Goal: Check status: Check status

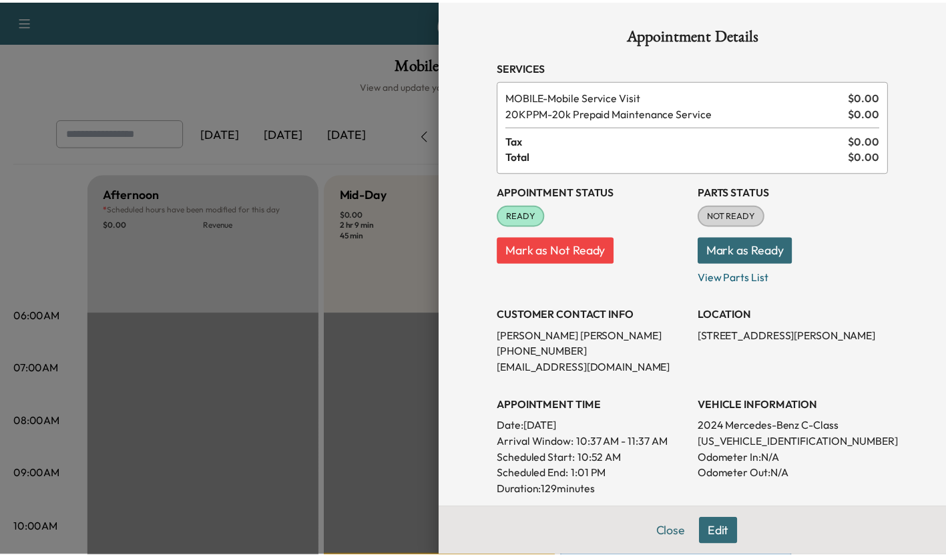
scroll to position [278, 0]
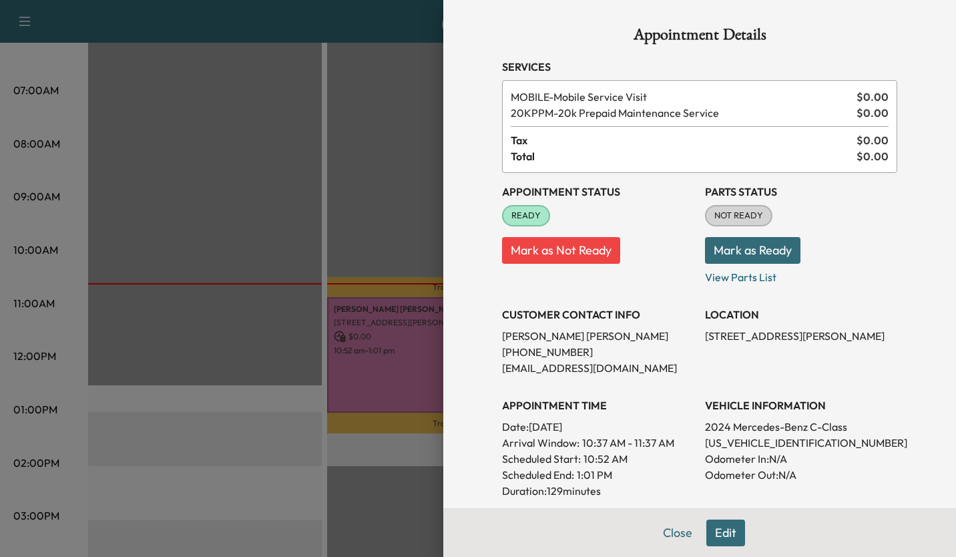
click at [367, 182] on div at bounding box center [478, 278] width 956 height 557
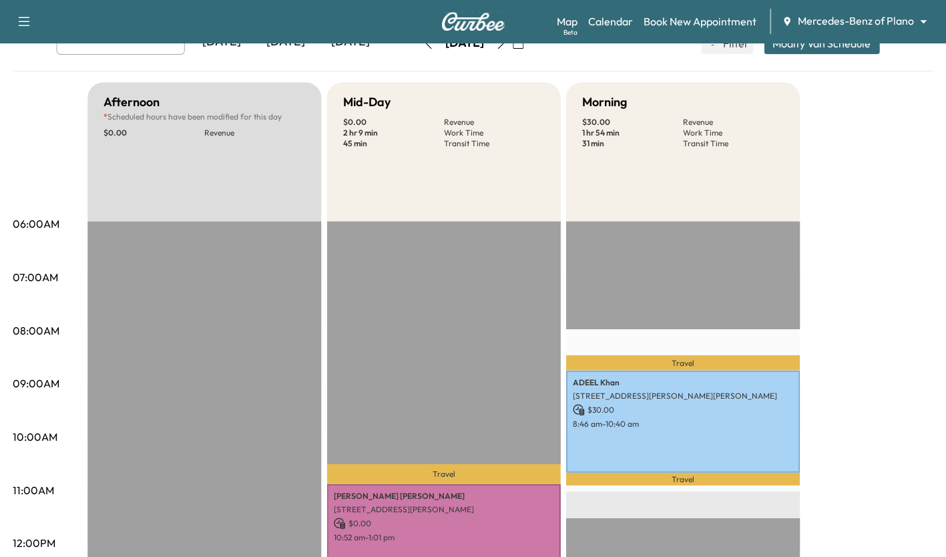
scroll to position [92, 0]
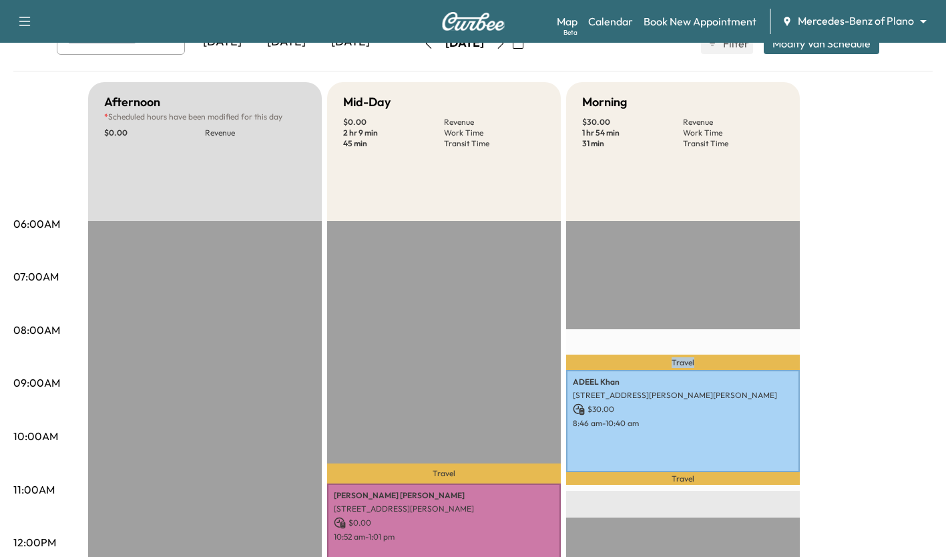
drag, startPoint x: 861, startPoint y: 158, endPoint x: 922, endPoint y: 302, distance: 155.9
drag, startPoint x: 922, startPoint y: 302, endPoint x: 909, endPoint y: 176, distance: 126.9
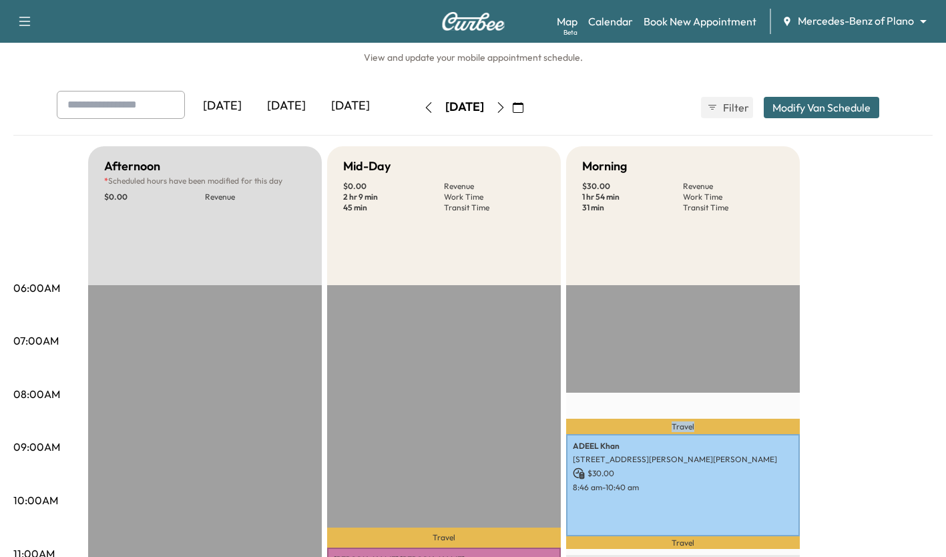
scroll to position [0, 0]
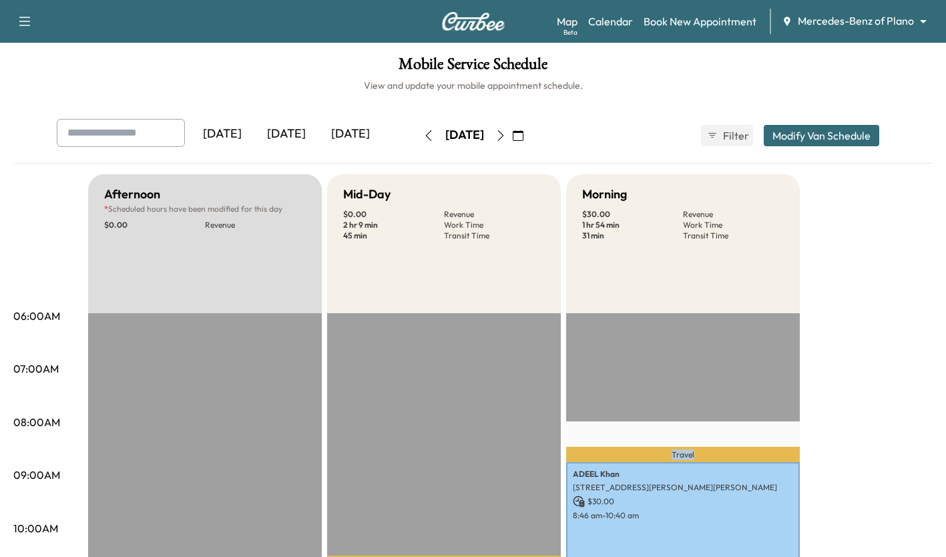
click at [506, 136] on icon "button" at bounding box center [500, 135] width 11 height 11
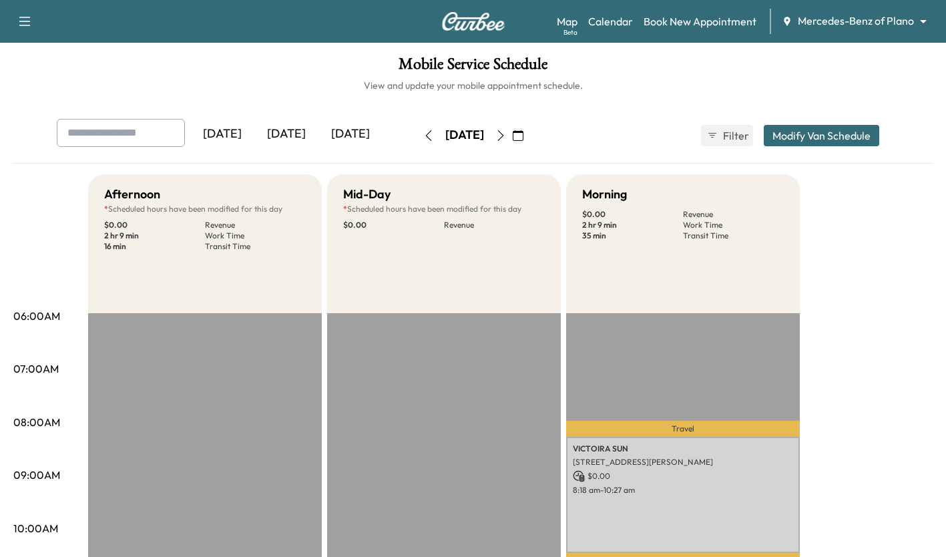
click at [506, 135] on icon "button" at bounding box center [500, 135] width 11 height 11
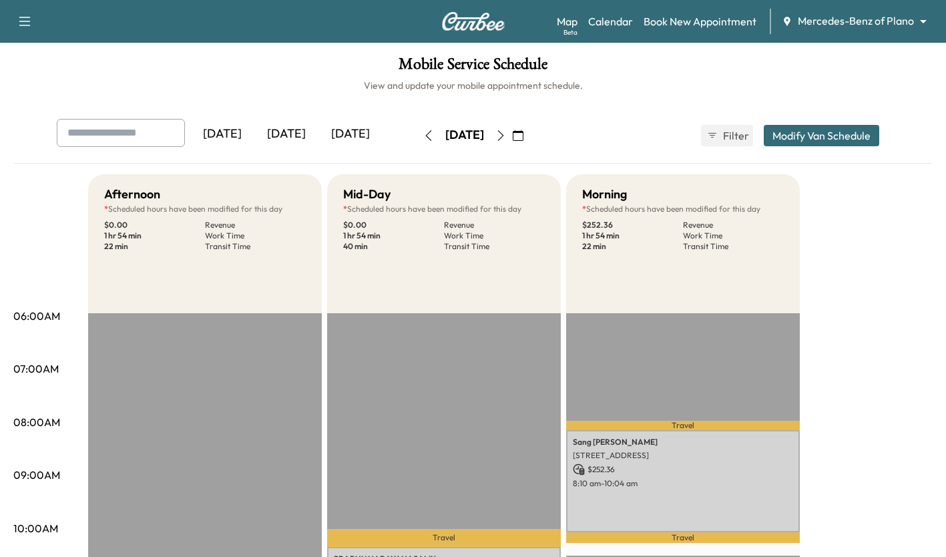
click at [417, 143] on button "button" at bounding box center [428, 135] width 23 height 21
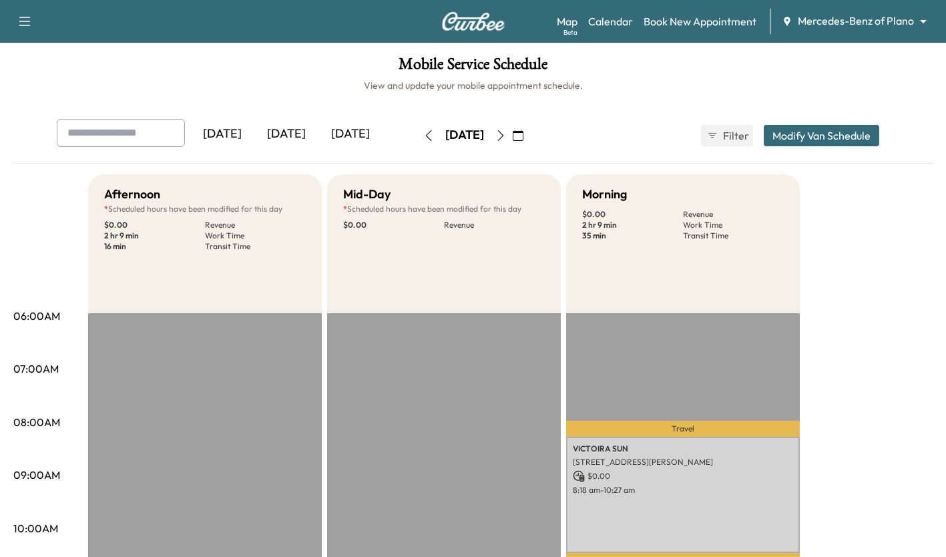
click at [423, 140] on icon "button" at bounding box center [428, 135] width 11 height 11
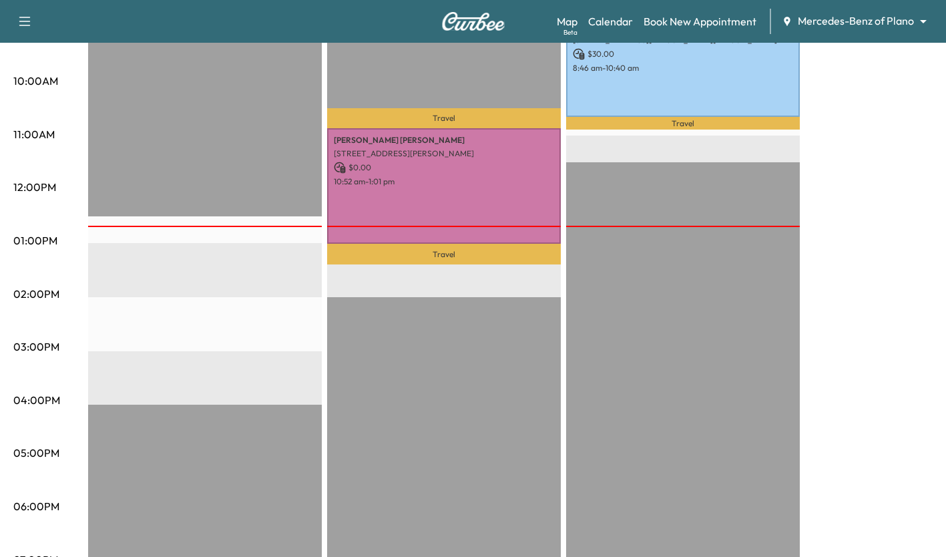
scroll to position [399, 0]
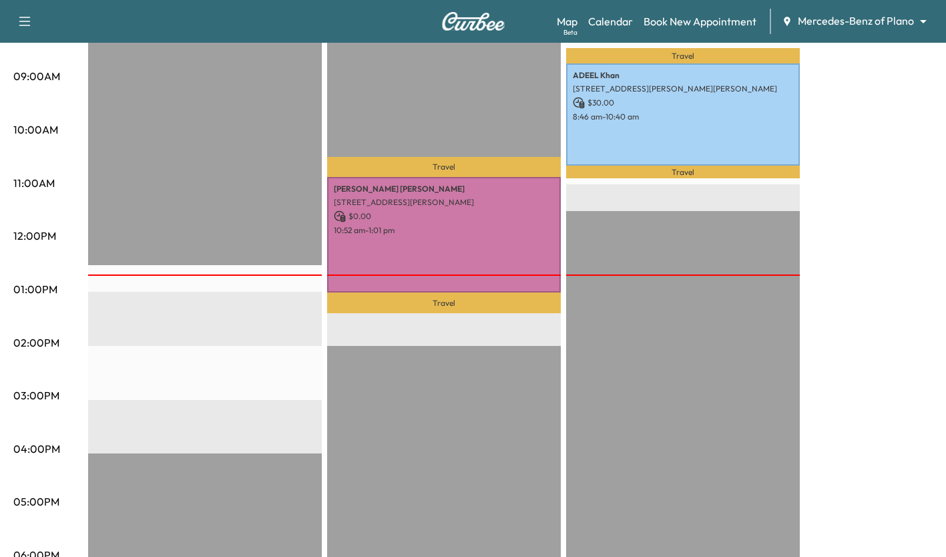
click at [639, 390] on div "Travel [PERSON_NAME] [STREET_ADDRESS][PERSON_NAME][PERSON_NAME] $ 30.00 8:46 am…" at bounding box center [683, 346] width 234 height 863
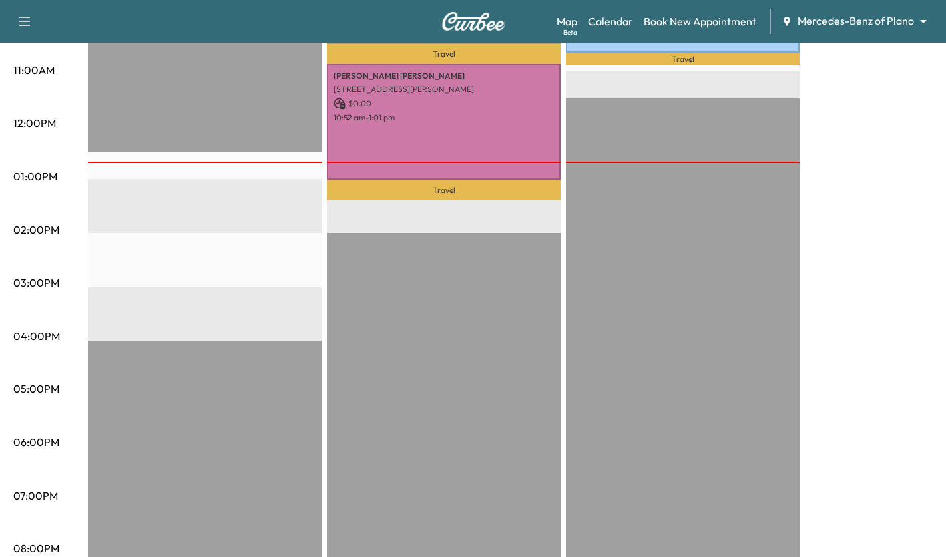
scroll to position [512, 0]
